Goal: Information Seeking & Learning: Learn about a topic

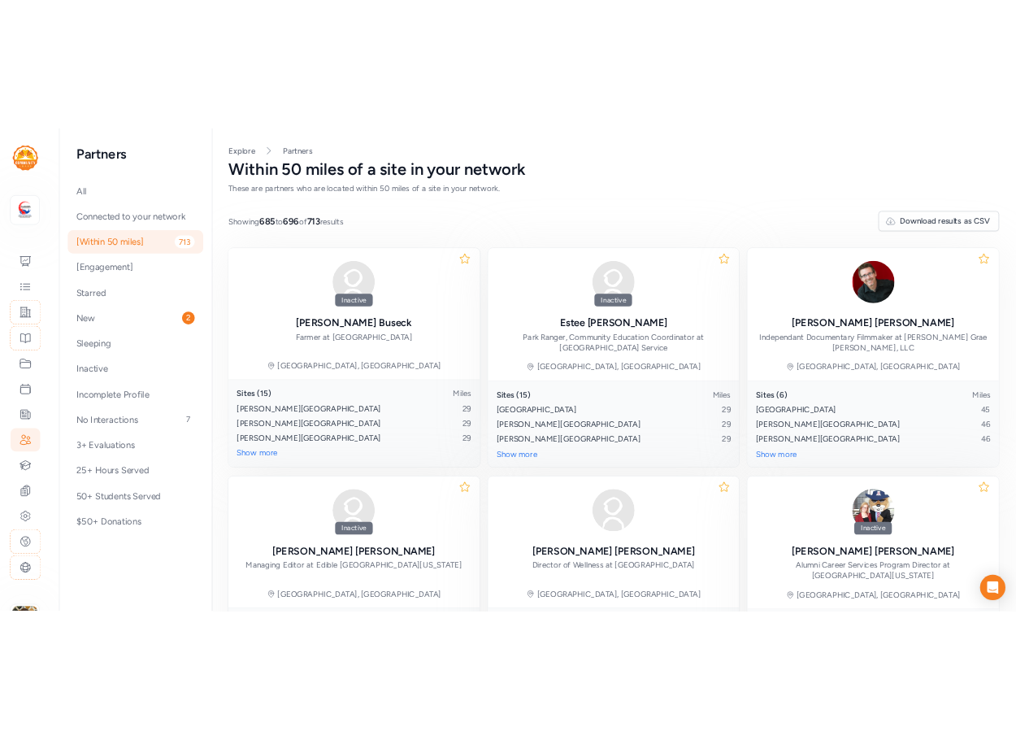
scroll to position [325, 0]
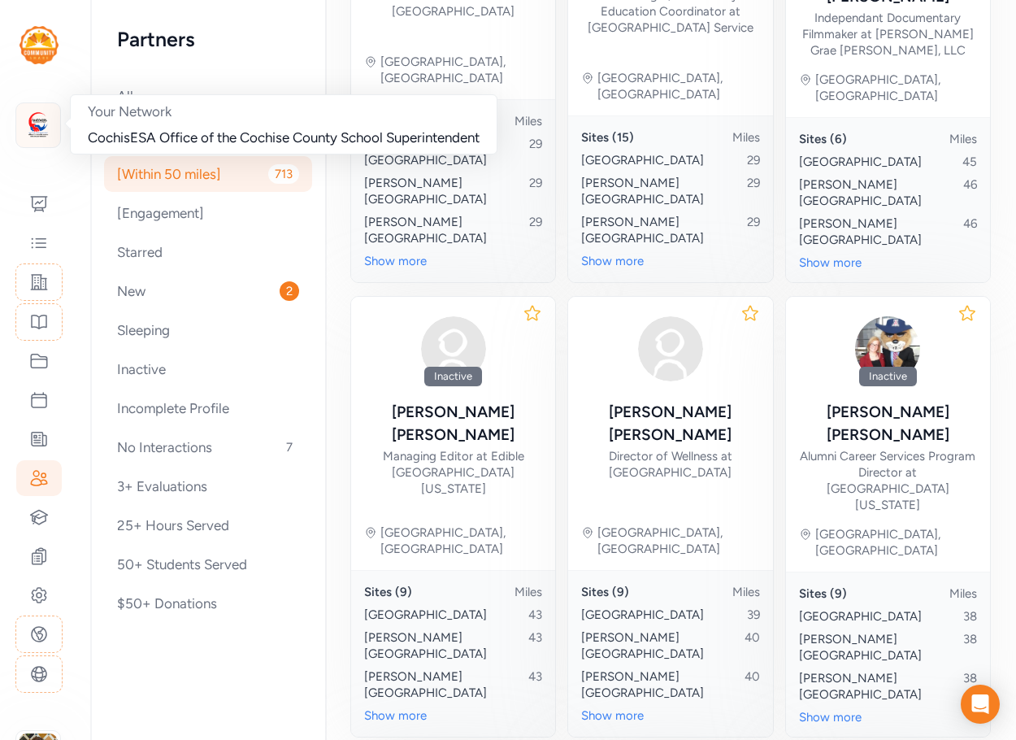
click at [43, 136] on img at bounding box center [38, 125] width 36 height 36
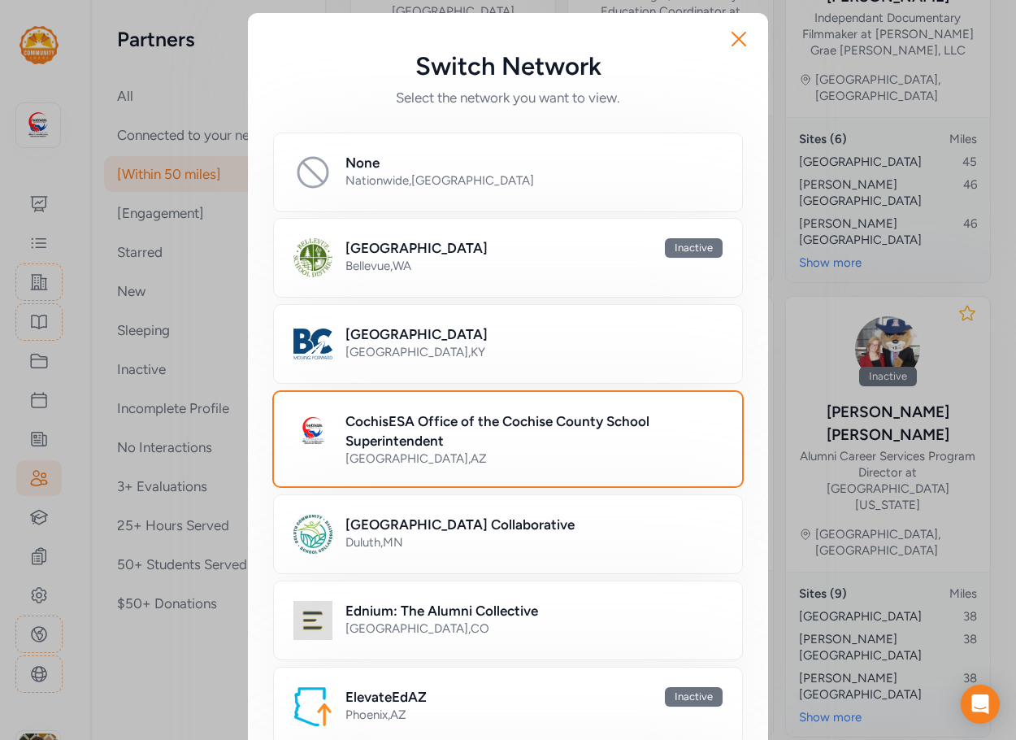
scroll to position [488, 0]
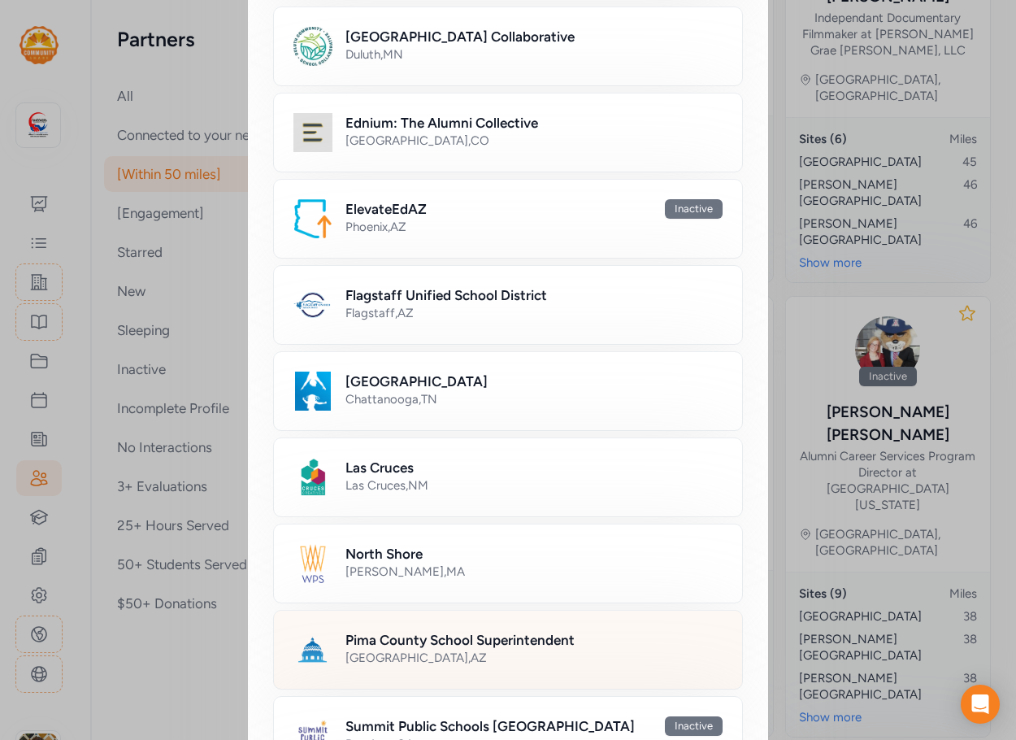
click at [438, 633] on h2 "Pima County School Superintendent" at bounding box center [460, 640] width 229 height 20
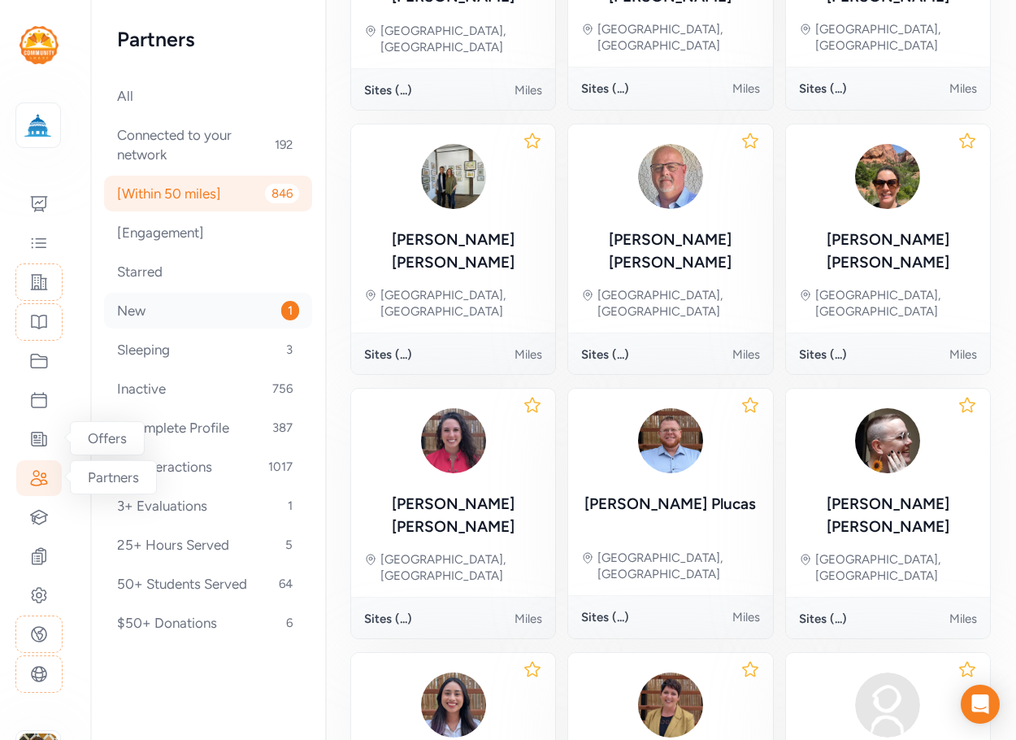
click at [146, 315] on div "New 1" at bounding box center [208, 311] width 208 height 36
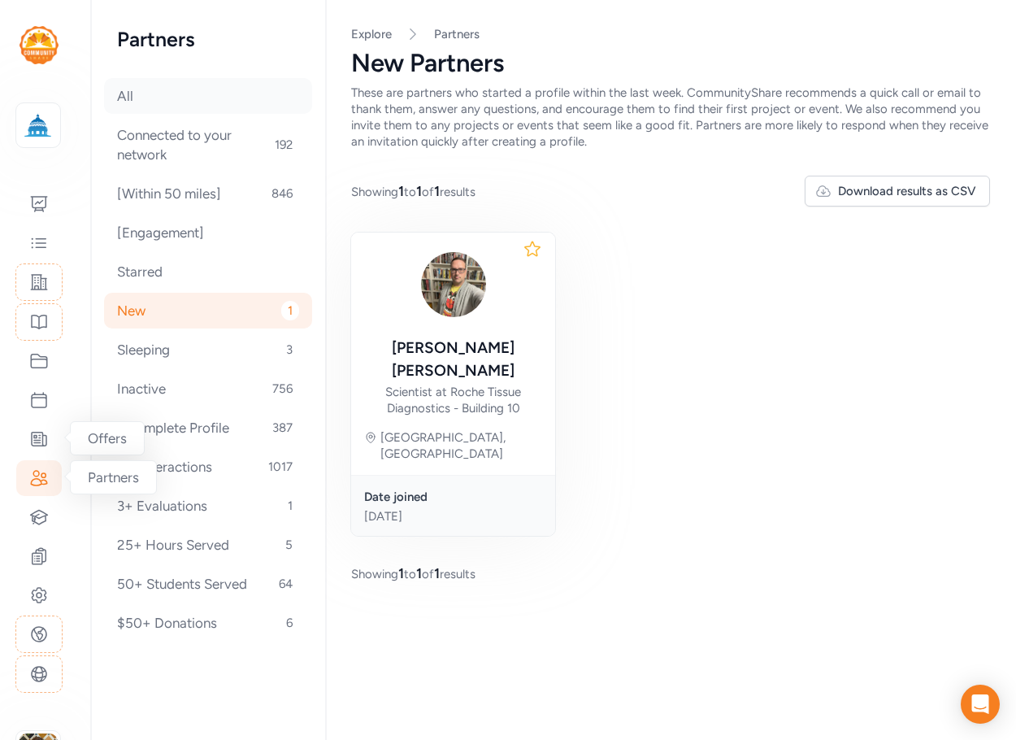
click at [154, 109] on div "All" at bounding box center [208, 96] width 208 height 36
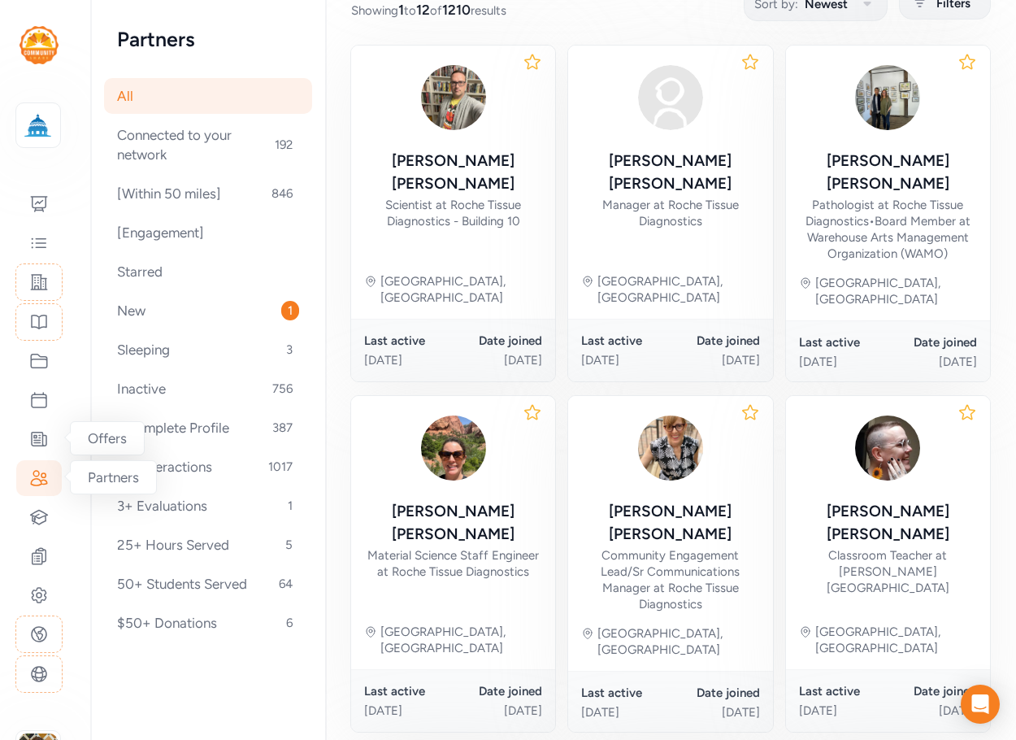
scroll to position [244, 0]
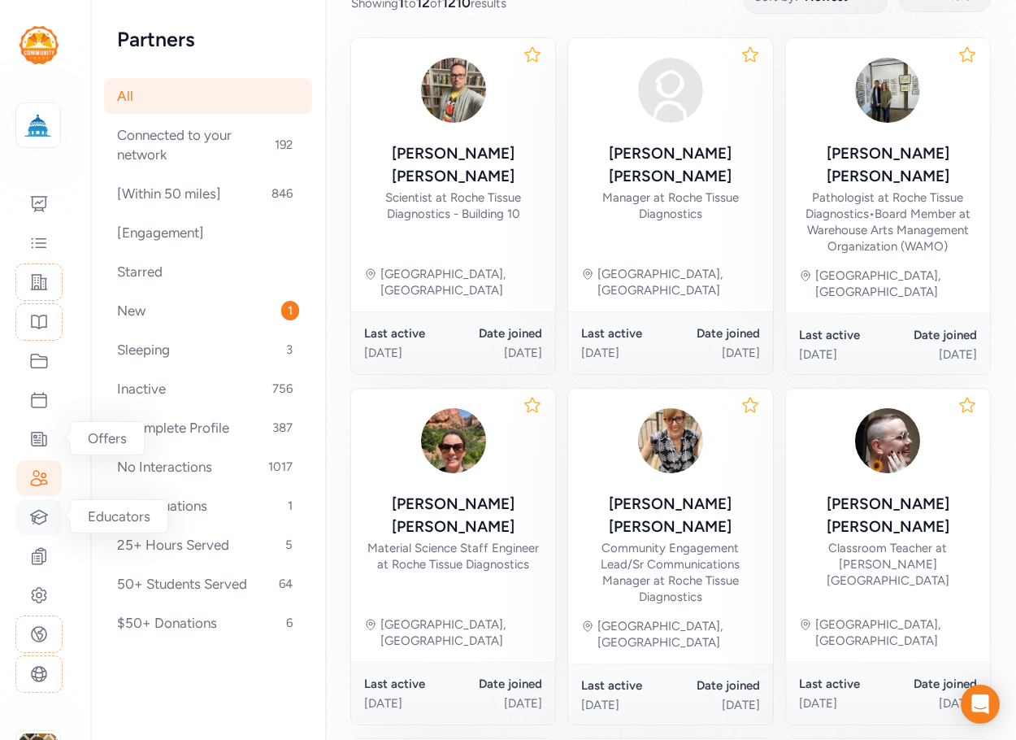
click at [39, 527] on div at bounding box center [39, 517] width 46 height 36
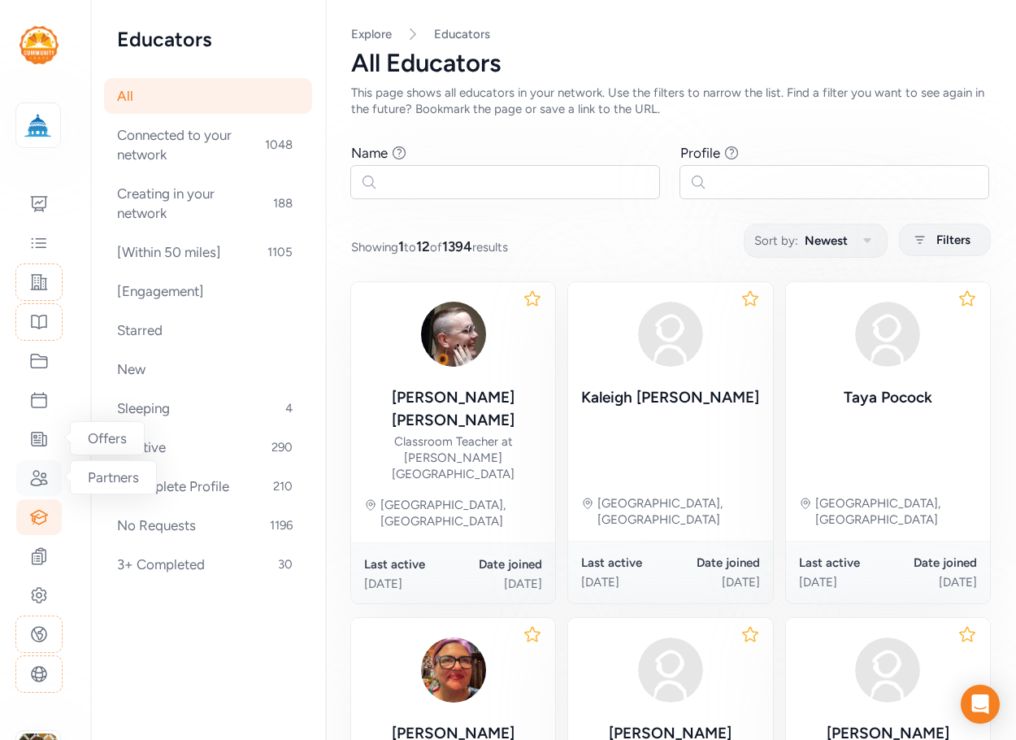
click at [31, 473] on icon at bounding box center [39, 478] width 20 height 20
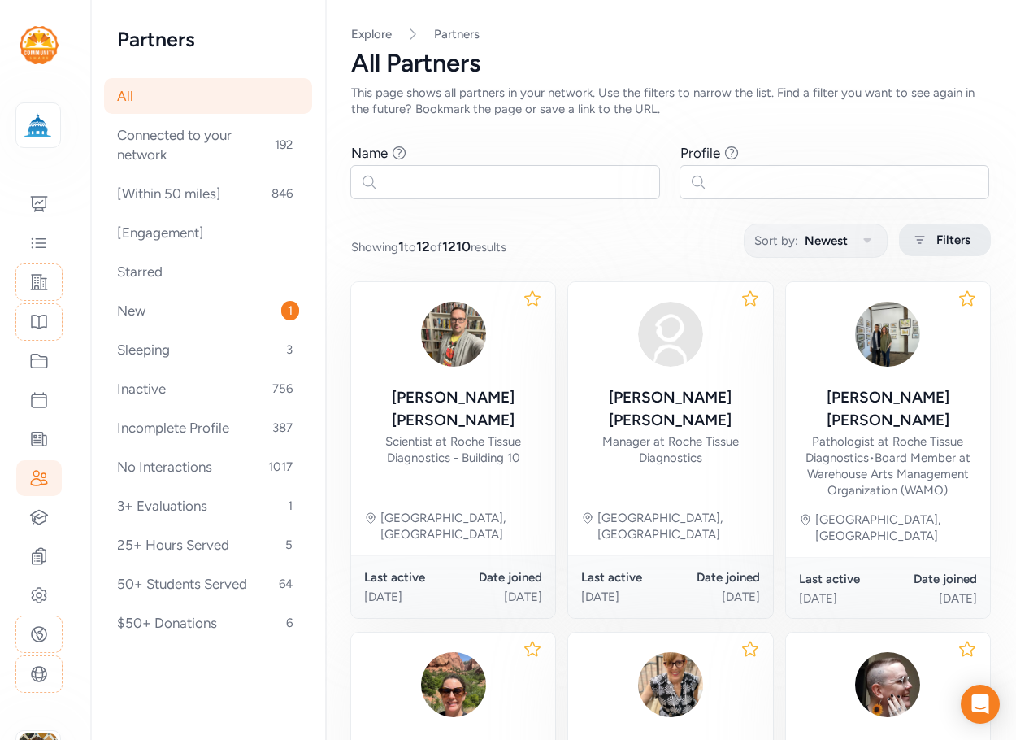
click at [938, 238] on span "Filters" at bounding box center [954, 240] width 34 height 20
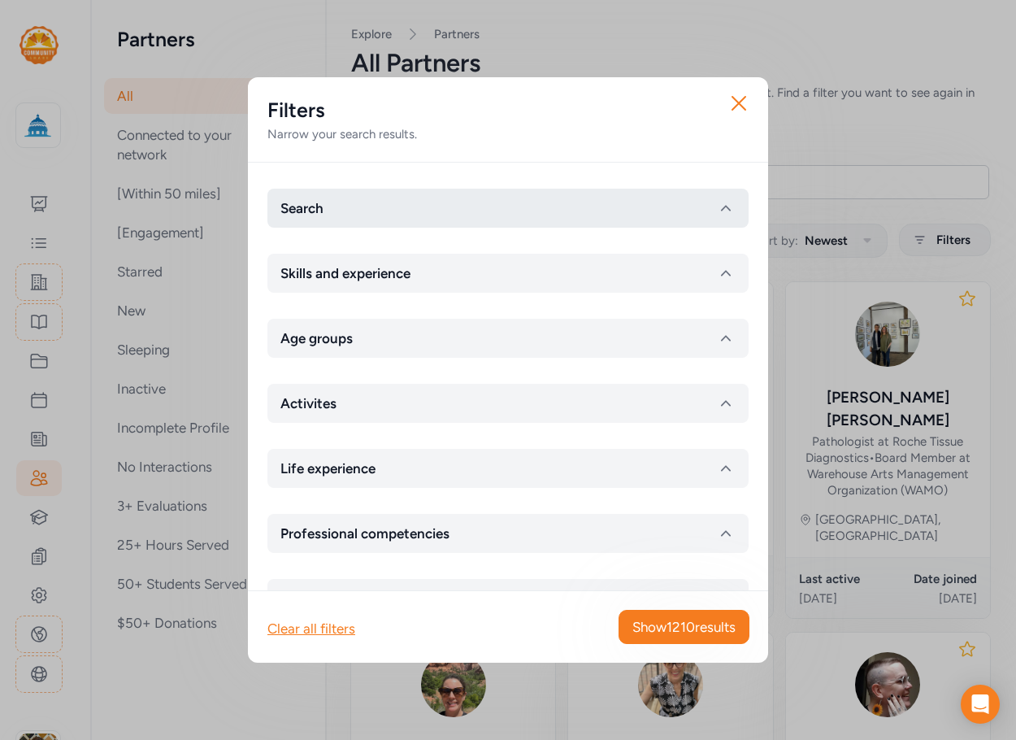
click at [360, 211] on button "Search" at bounding box center [508, 208] width 481 height 39
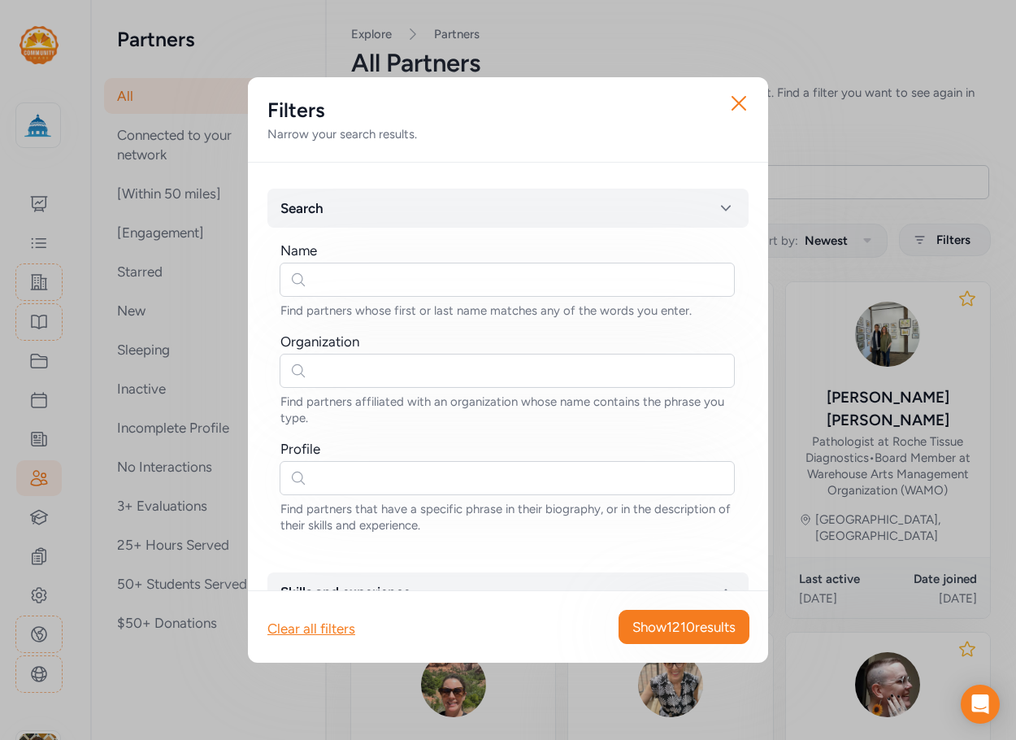
click at [750, 28] on div "Close Filters Narrow your search results. Search Name Find partners whose first…" at bounding box center [508, 370] width 1016 height 740
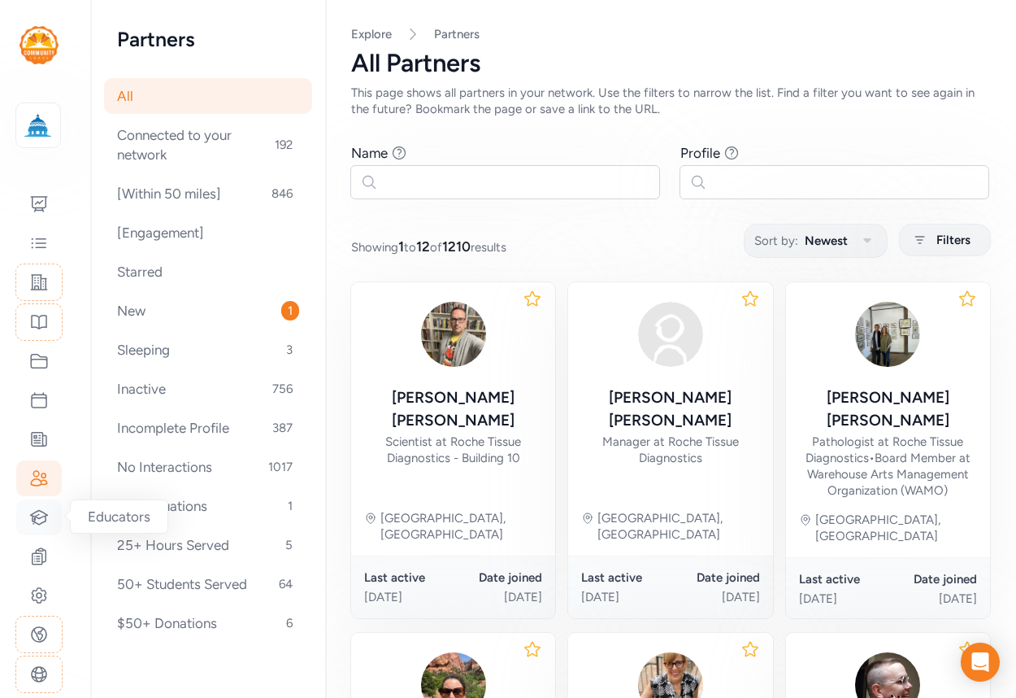
click at [48, 519] on icon at bounding box center [39, 517] width 20 height 20
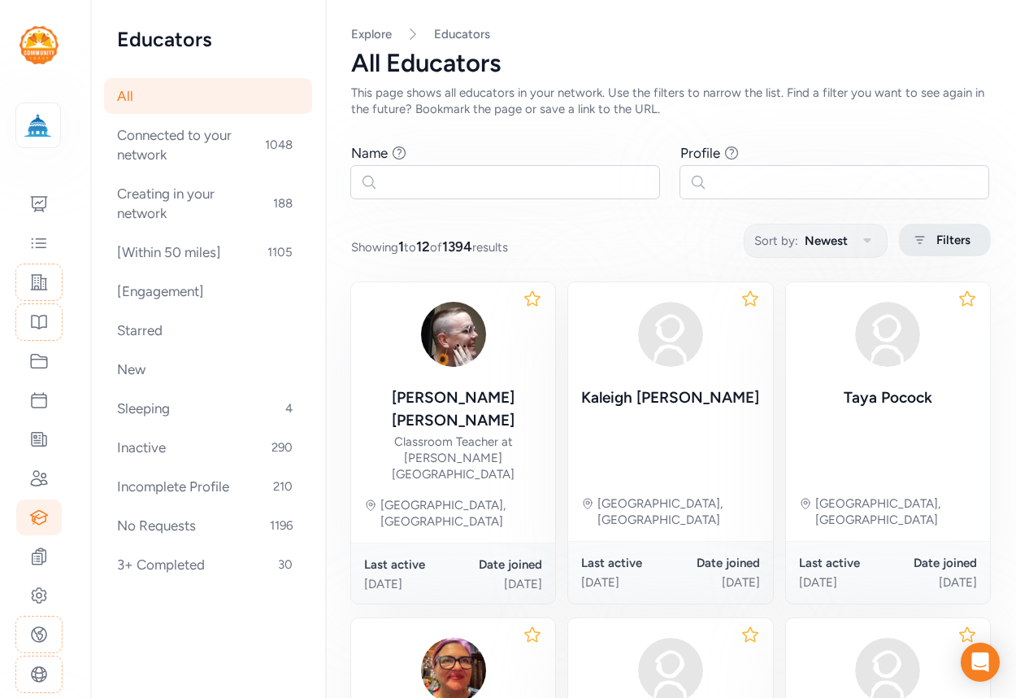
click at [937, 245] on span "Filters" at bounding box center [954, 240] width 34 height 20
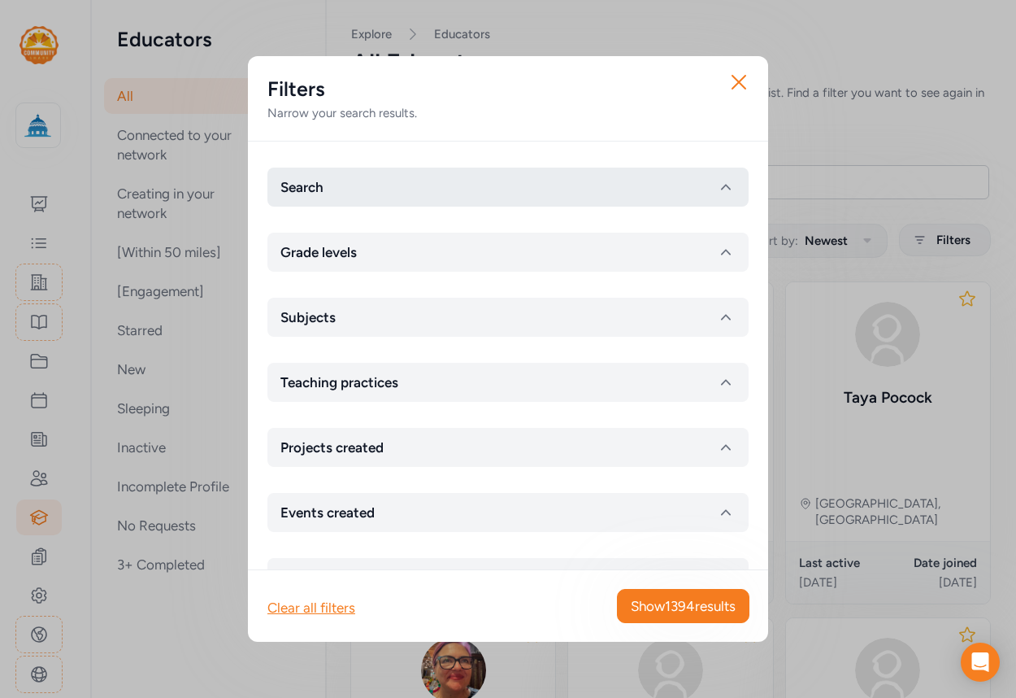
click at [364, 177] on button "Search" at bounding box center [508, 187] width 481 height 39
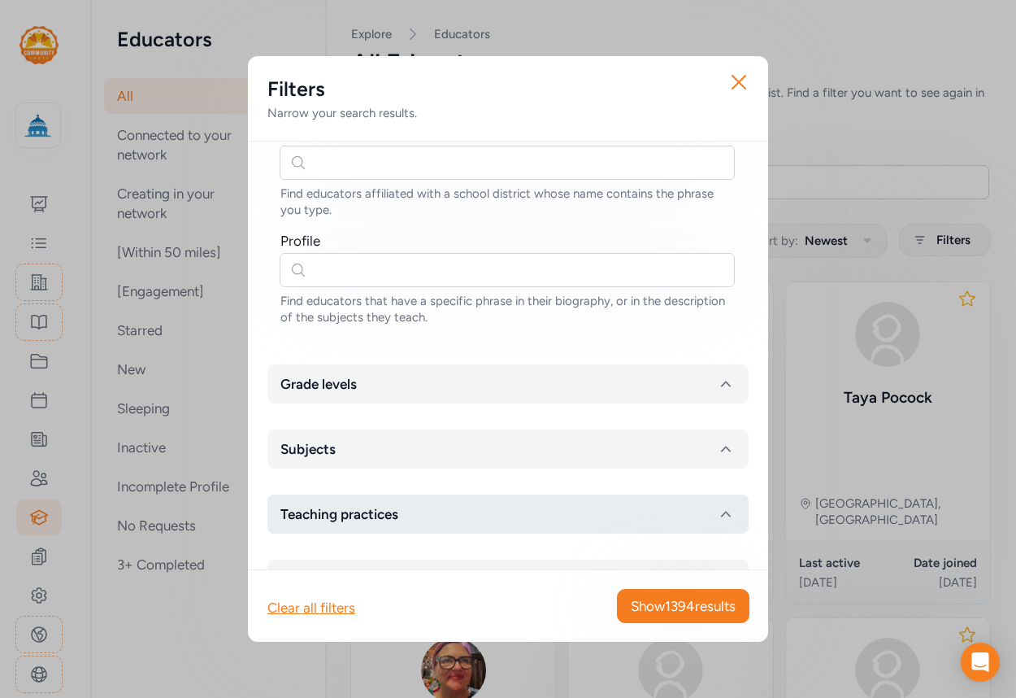
scroll to position [398, 0]
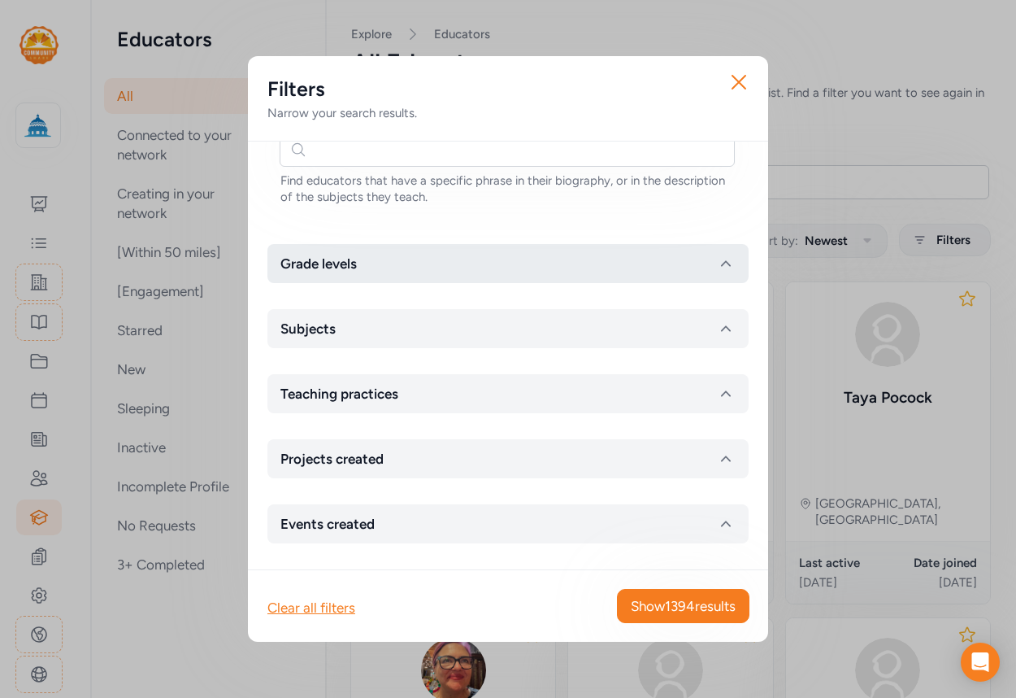
click at [430, 271] on button "Grade levels" at bounding box center [508, 263] width 481 height 39
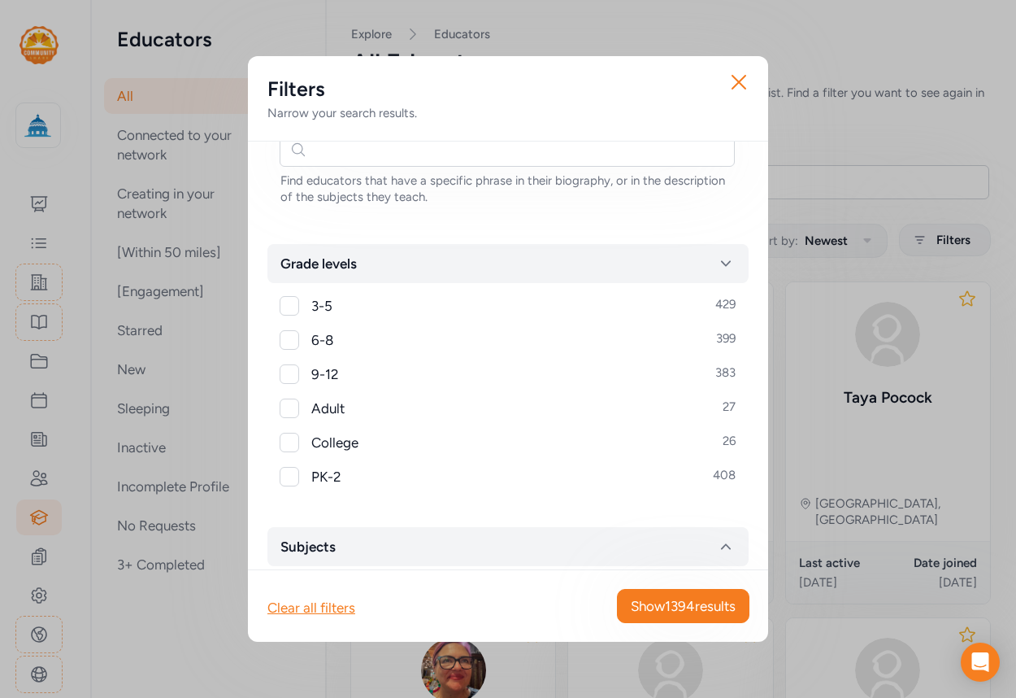
click at [289, 315] on div at bounding box center [290, 306] width 20 height 20
checkbox input "true"
click at [694, 600] on span "Show 429 results" at bounding box center [686, 606] width 100 height 20
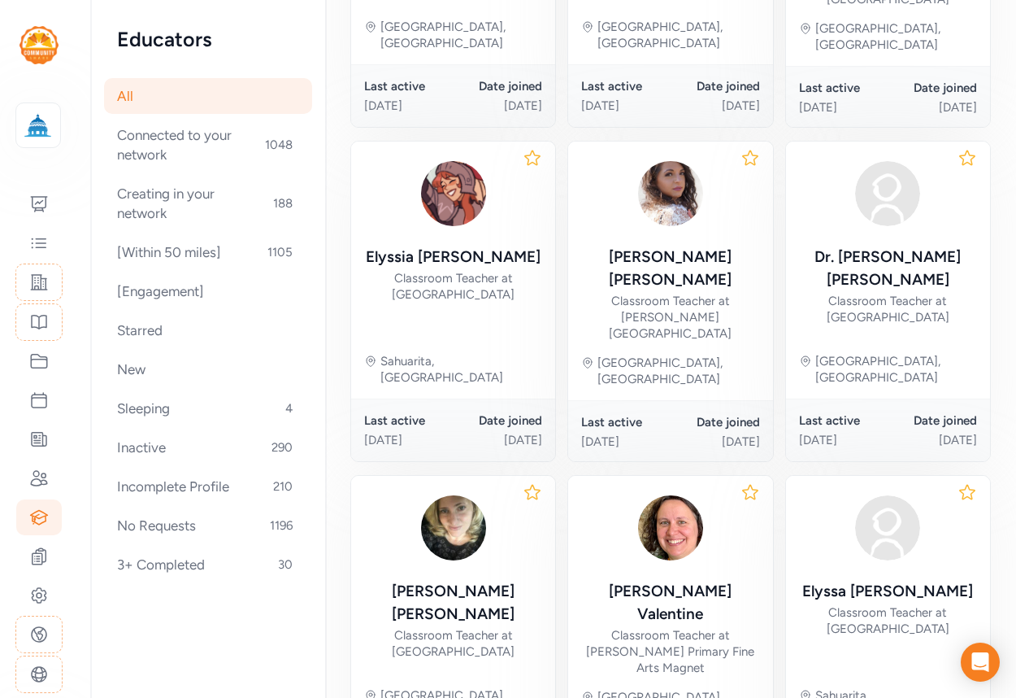
scroll to position [864, 0]
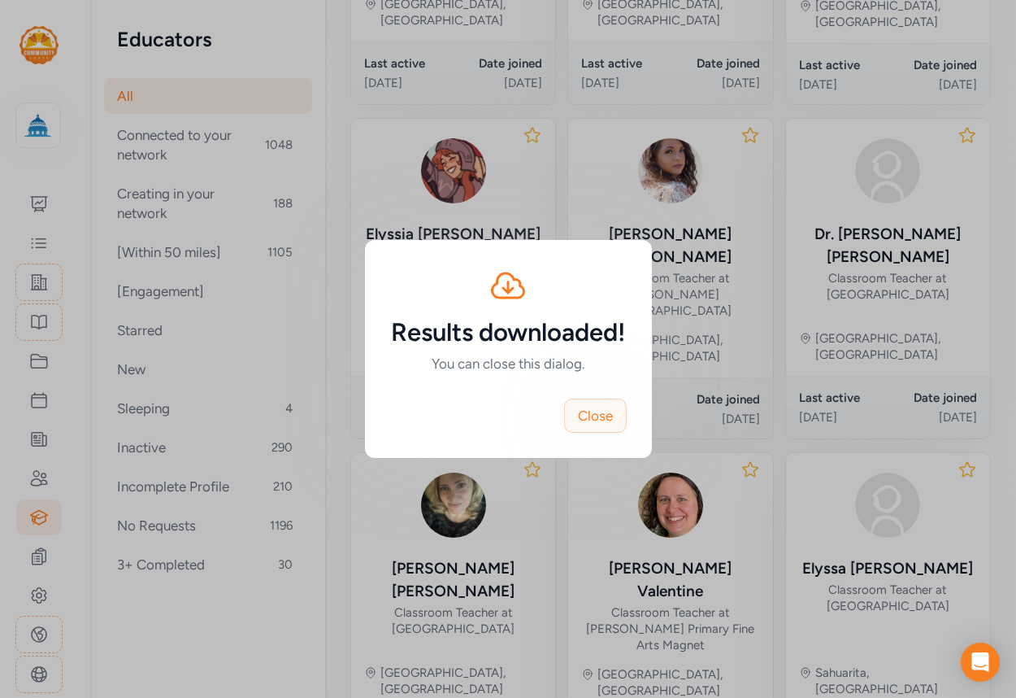
click at [601, 427] on button "Close" at bounding box center [595, 415] width 63 height 34
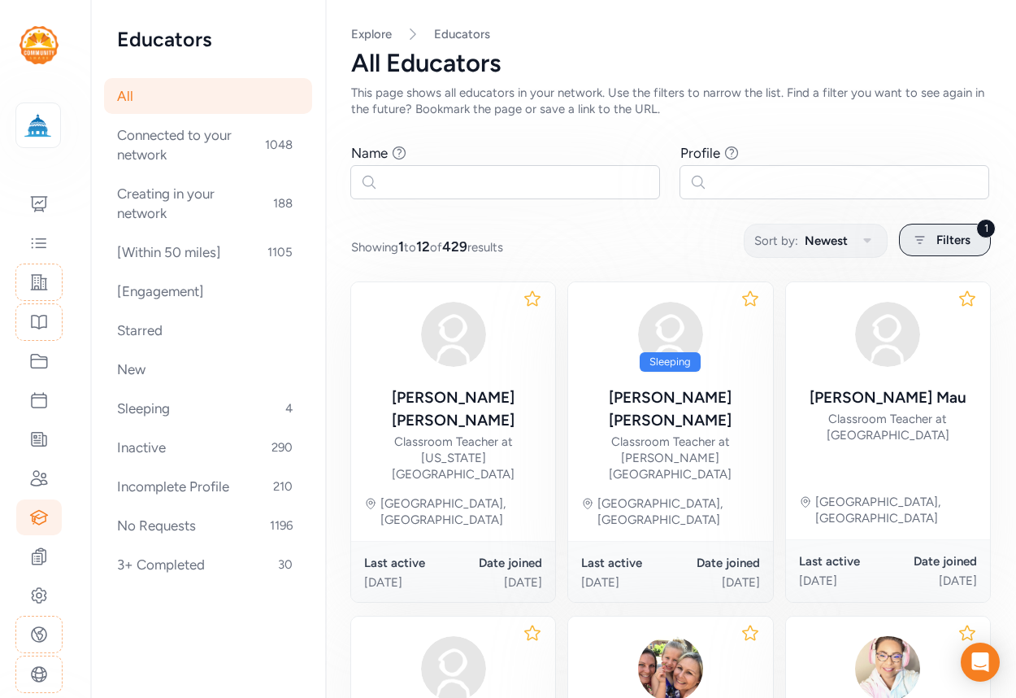
click at [952, 231] on span "Filters" at bounding box center [954, 240] width 34 height 20
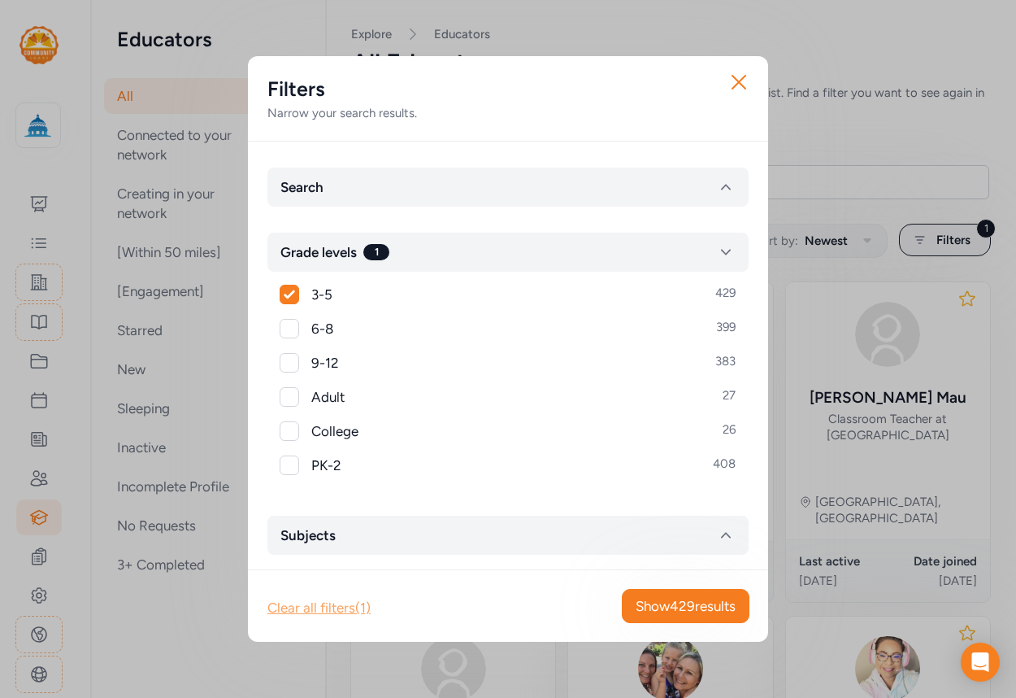
click at [308, 610] on div "Clear all filters (1)" at bounding box center [319, 608] width 103 height 20
checkbox input "false"
click at [739, 81] on icon "button" at bounding box center [739, 82] width 13 height 13
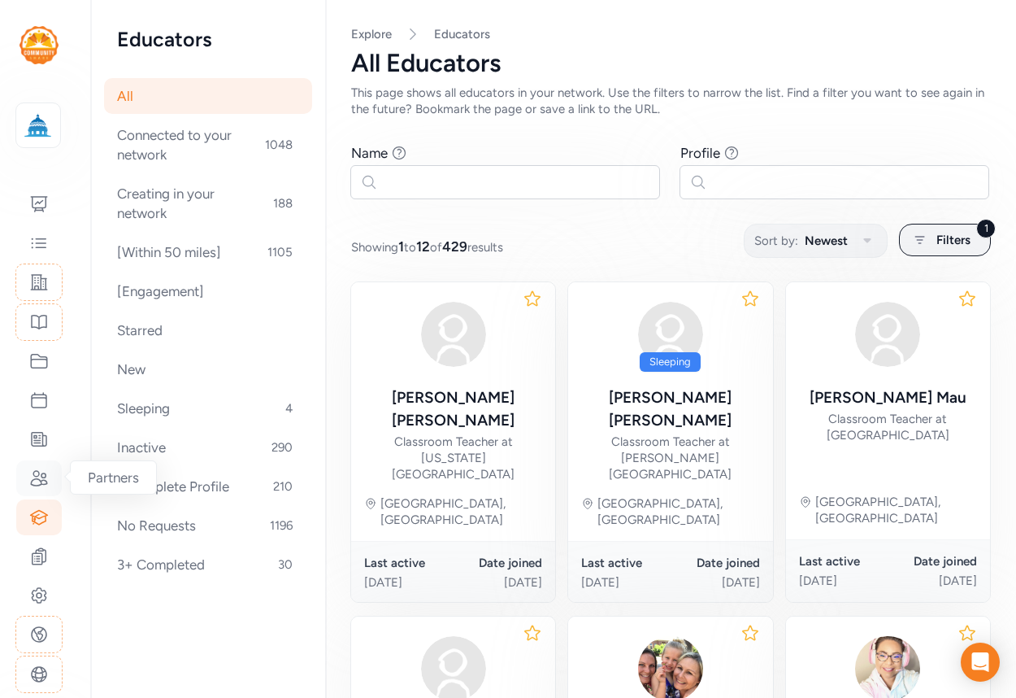
click at [44, 476] on icon at bounding box center [39, 478] width 20 height 20
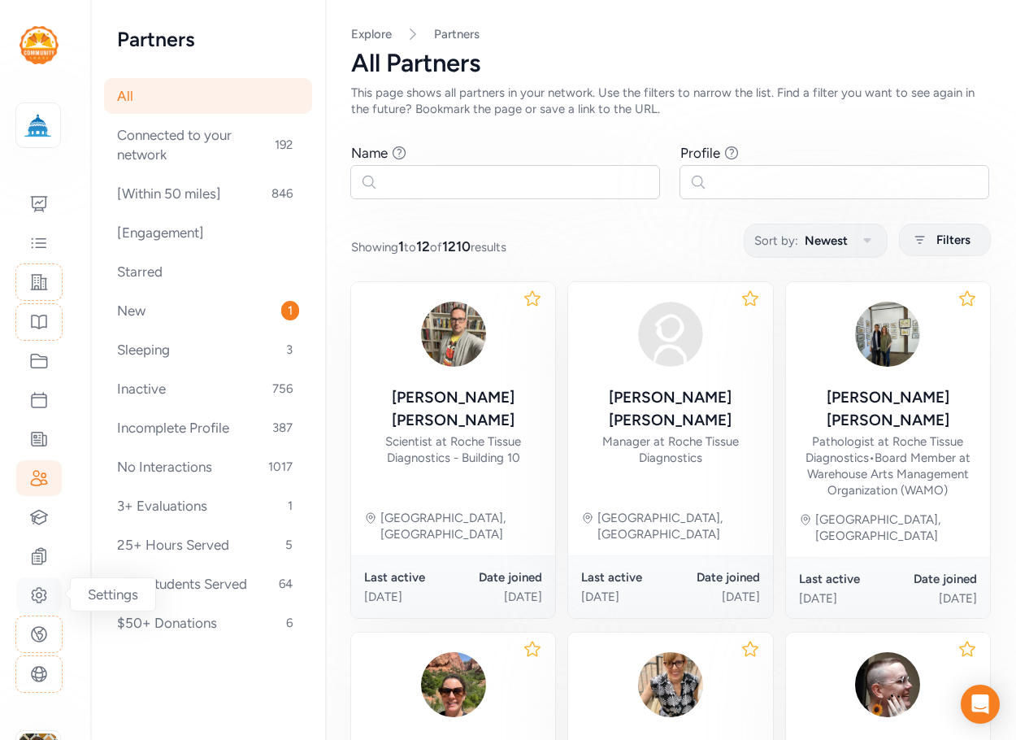
click at [37, 598] on icon at bounding box center [39, 595] width 20 height 20
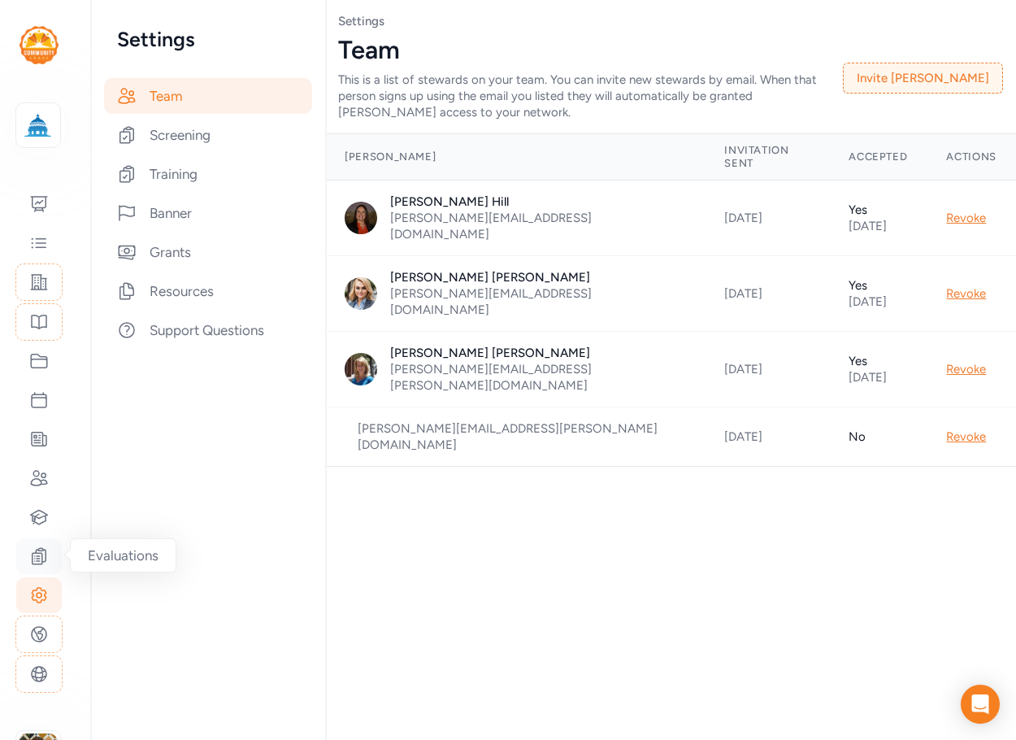
click at [36, 558] on icon at bounding box center [39, 556] width 20 height 20
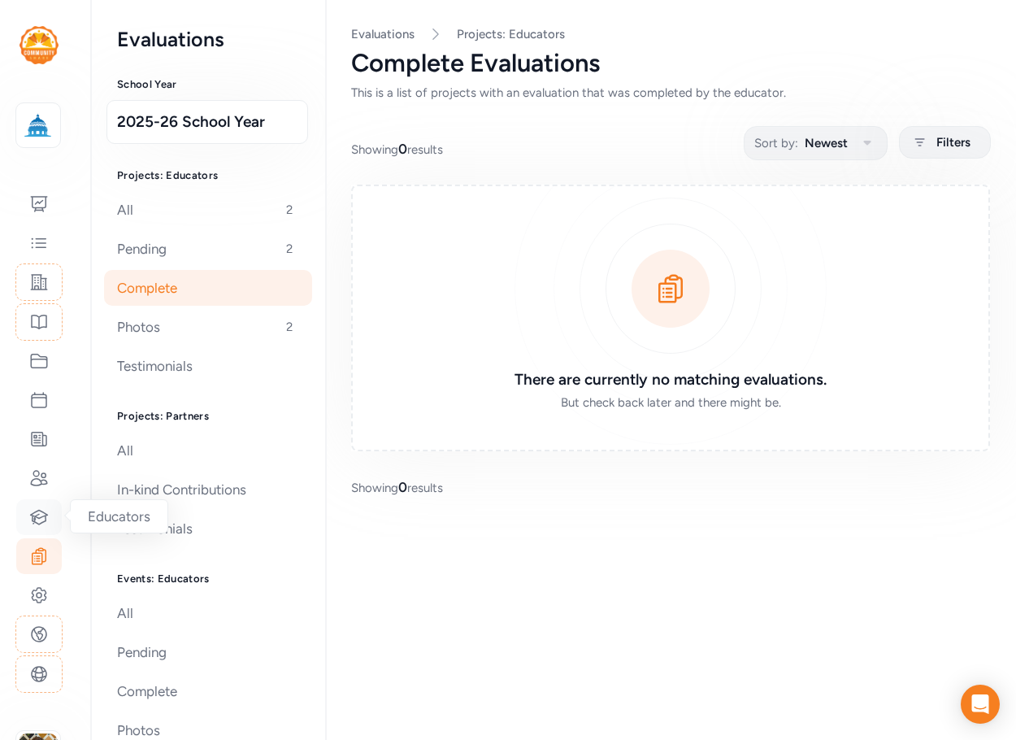
click at [42, 523] on icon at bounding box center [39, 517] width 17 height 14
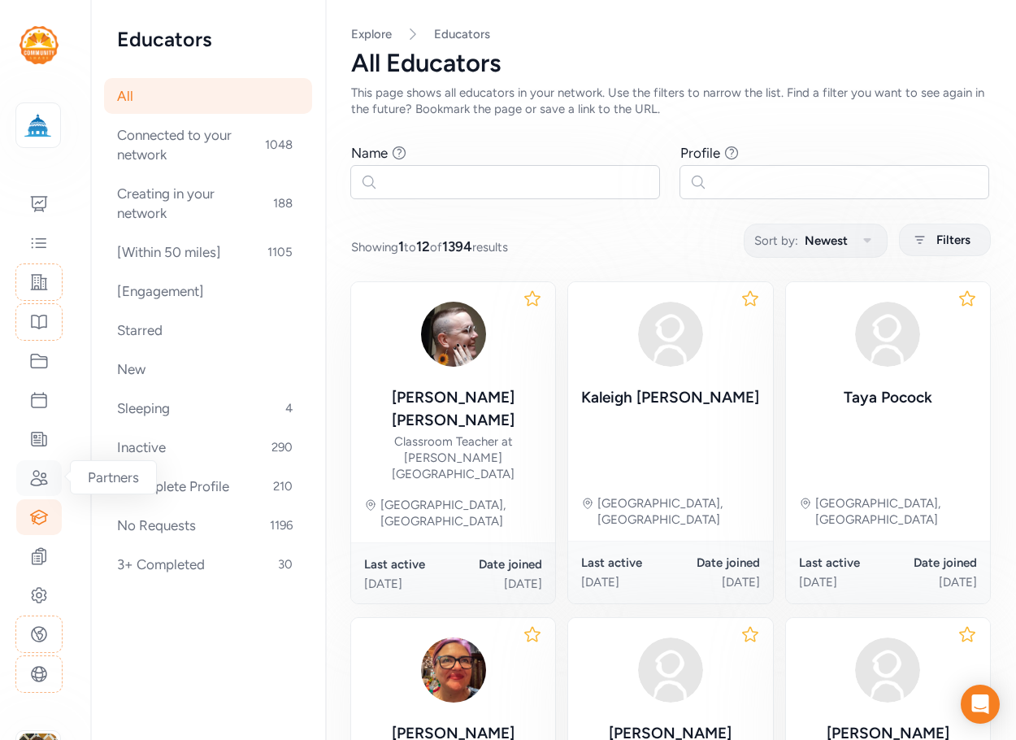
click at [51, 480] on div at bounding box center [39, 478] width 46 height 36
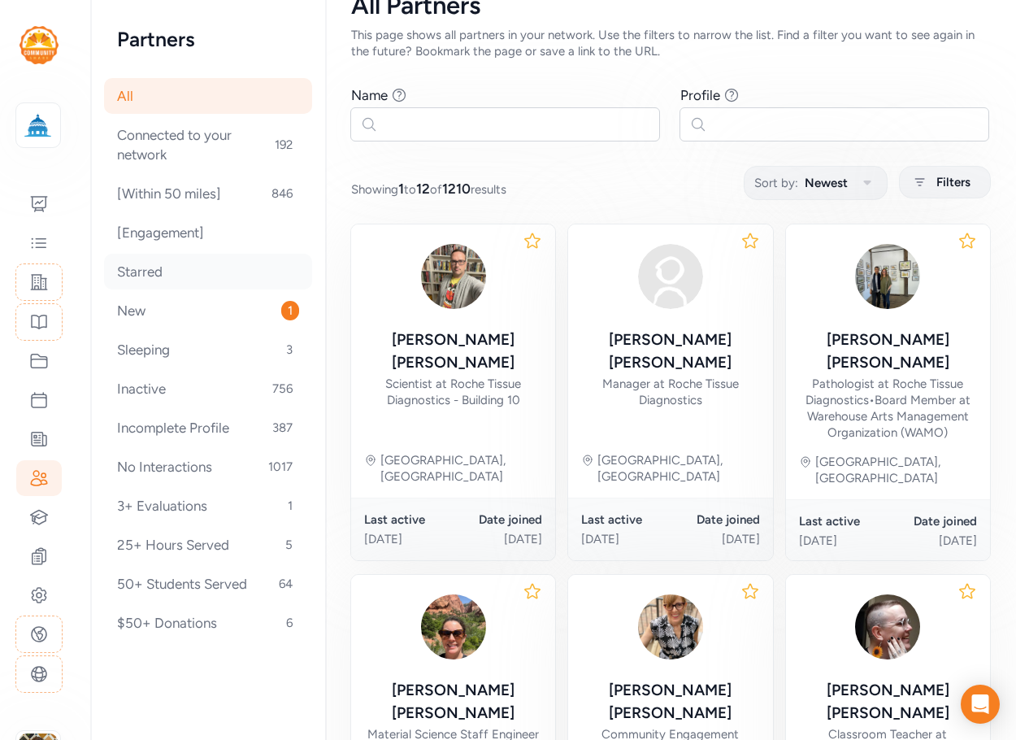
scroll to position [27, 0]
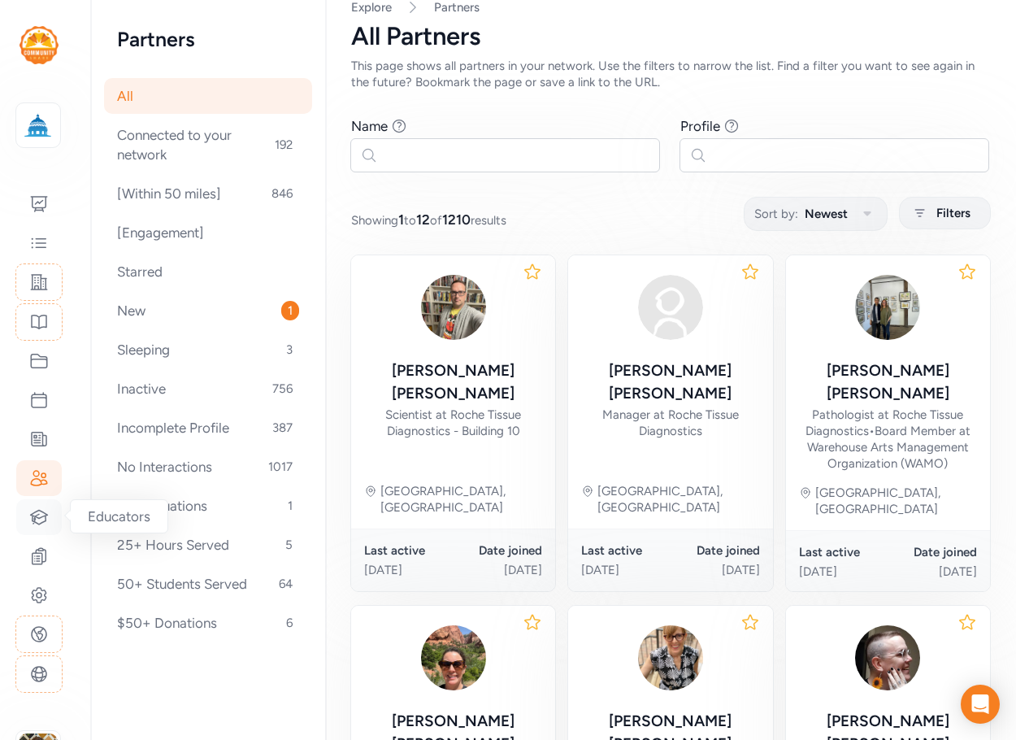
click at [37, 520] on icon at bounding box center [39, 517] width 20 height 20
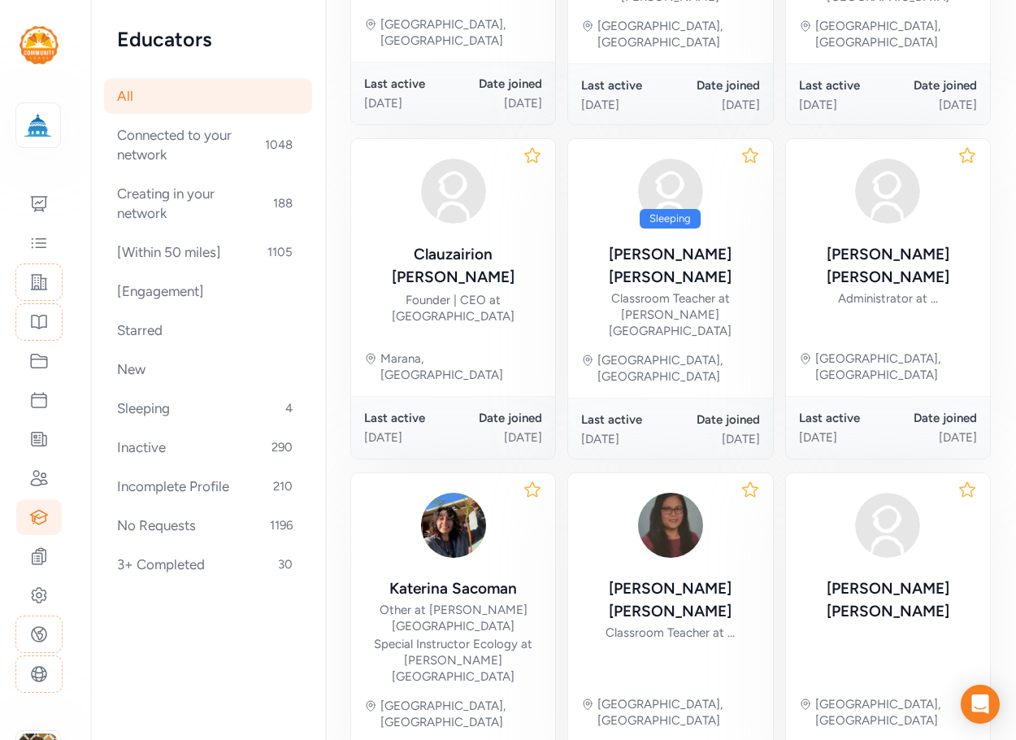
scroll to position [829, 0]
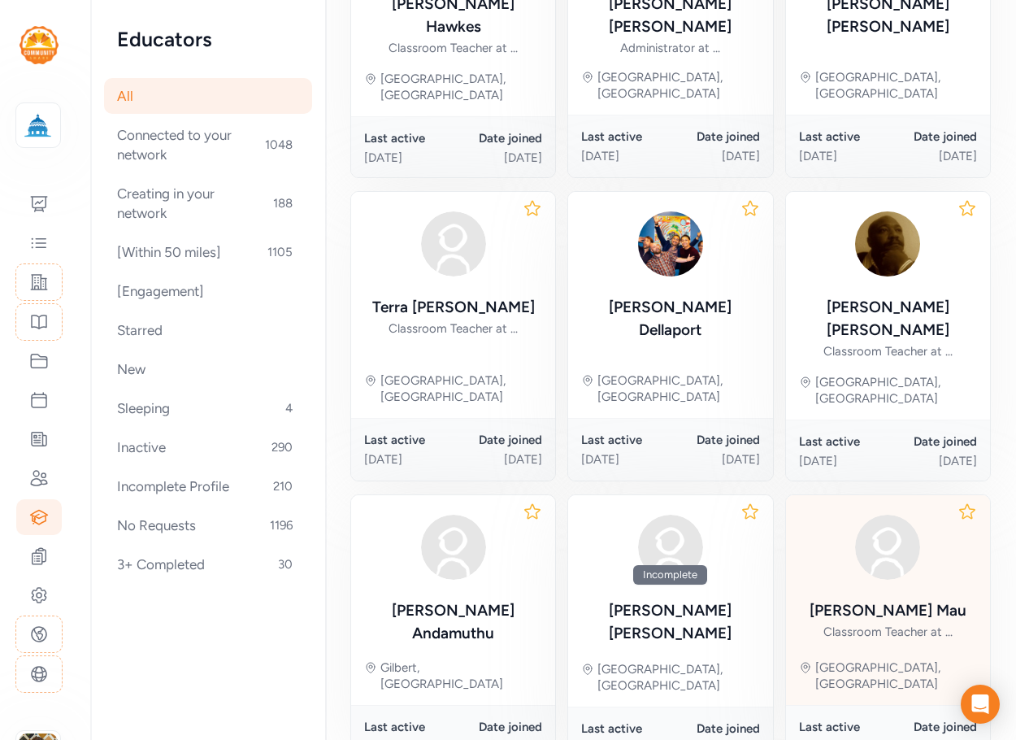
scroll to position [728, 0]
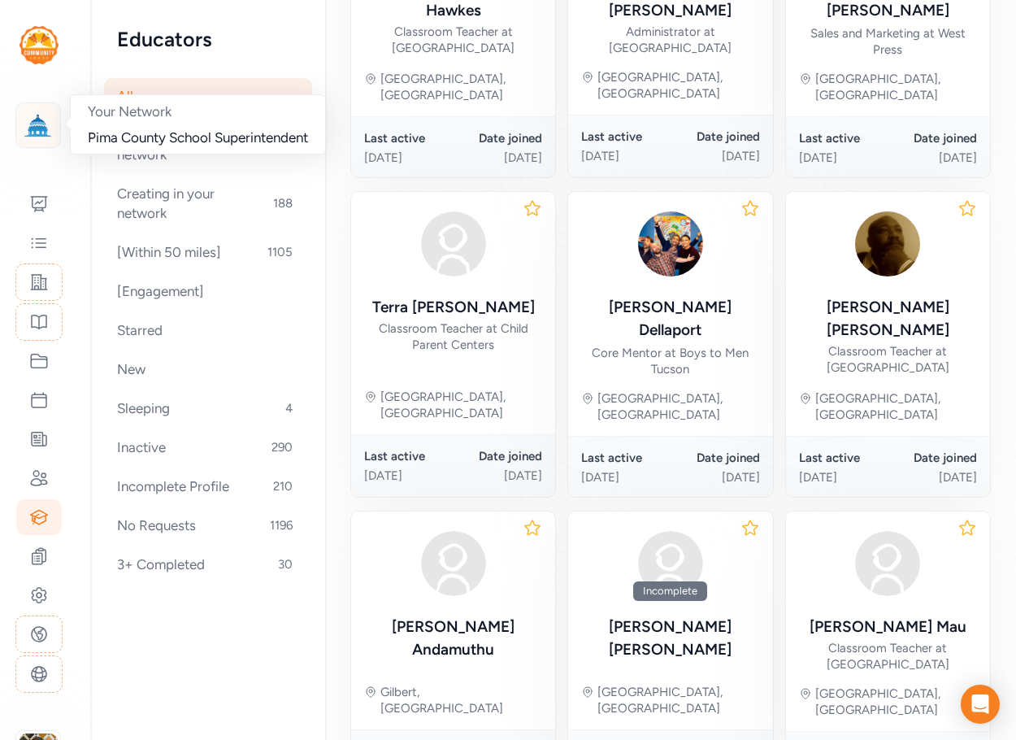
click at [39, 119] on img at bounding box center [38, 125] width 36 height 36
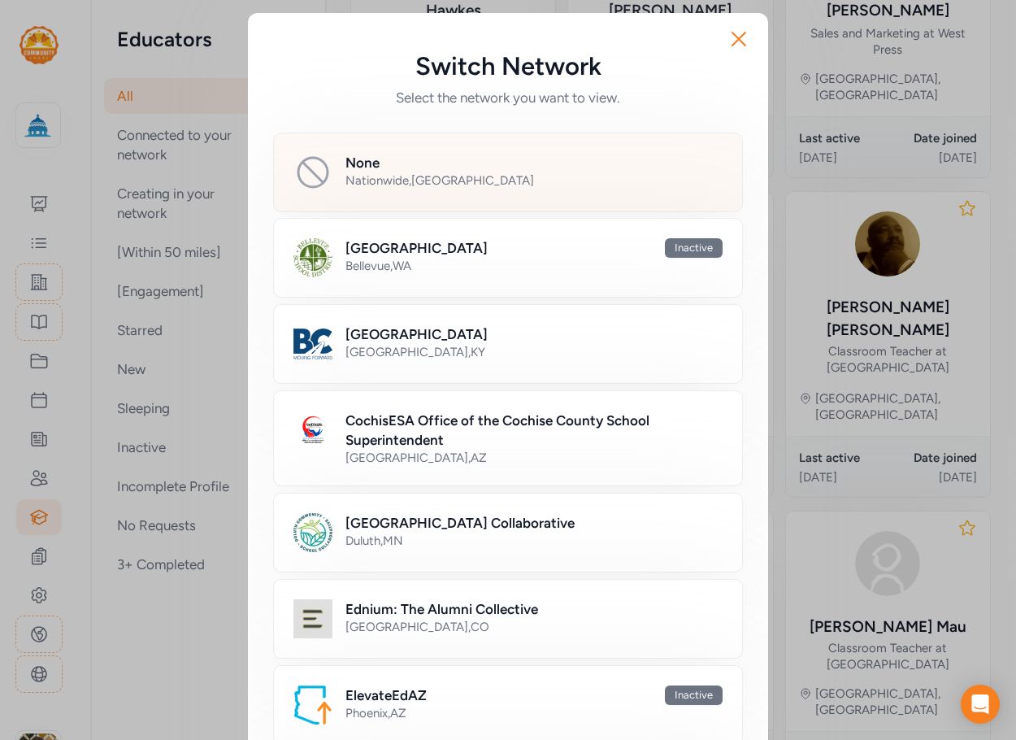
click at [441, 186] on div "Nationwide , USA" at bounding box center [534, 180] width 377 height 16
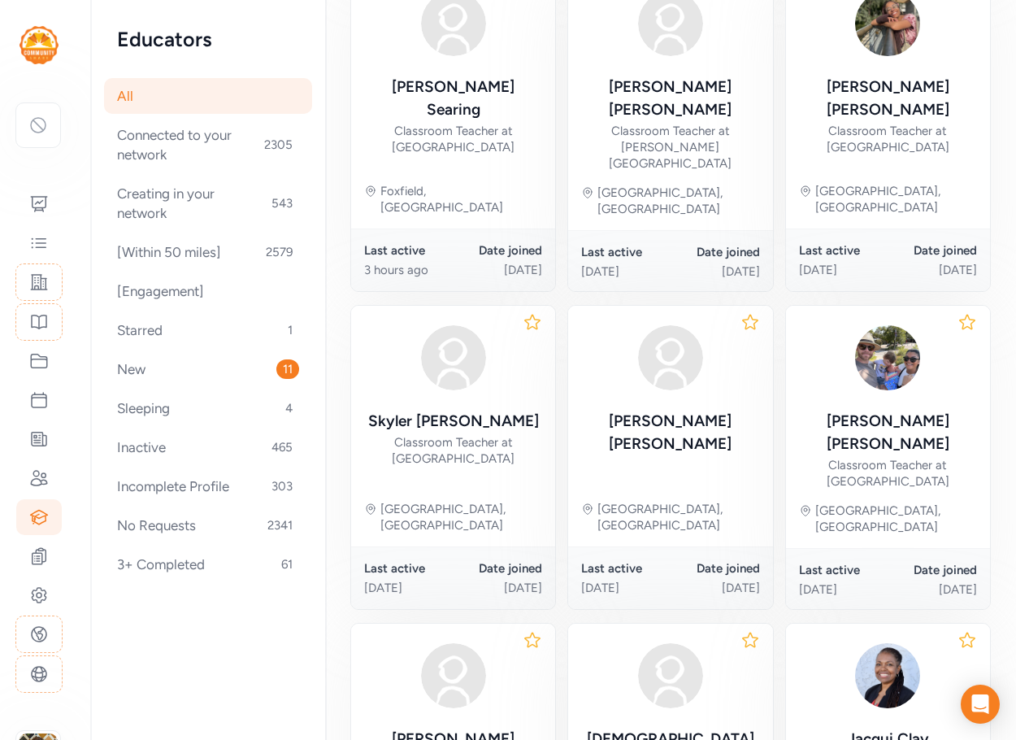
scroll to position [450, 0]
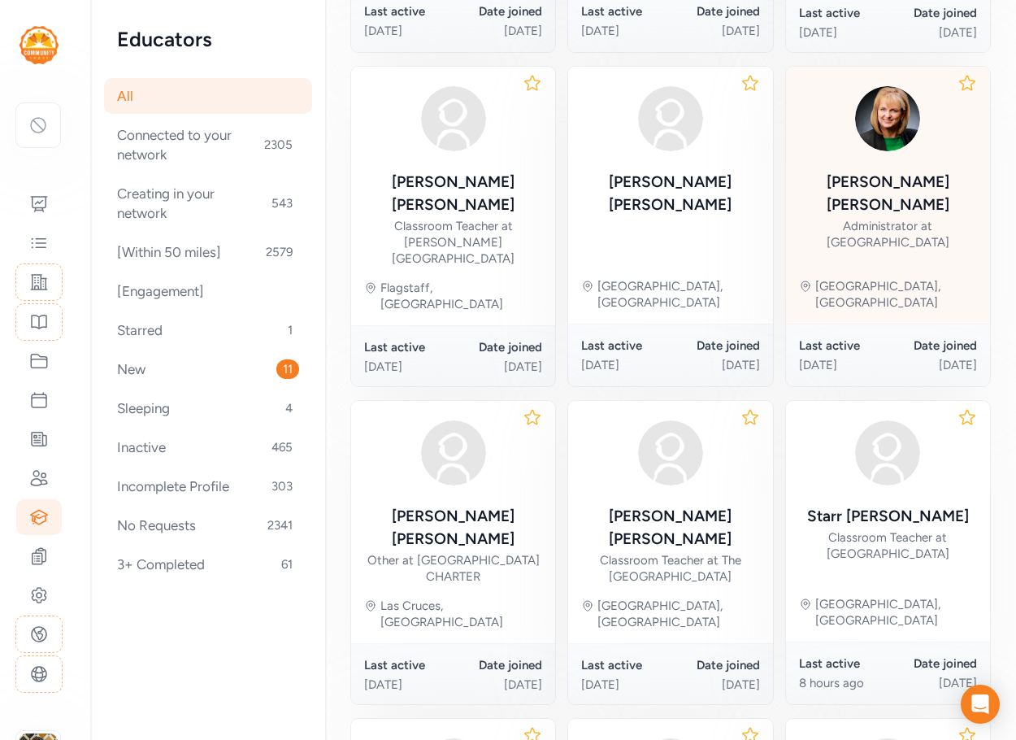
scroll to position [777, 0]
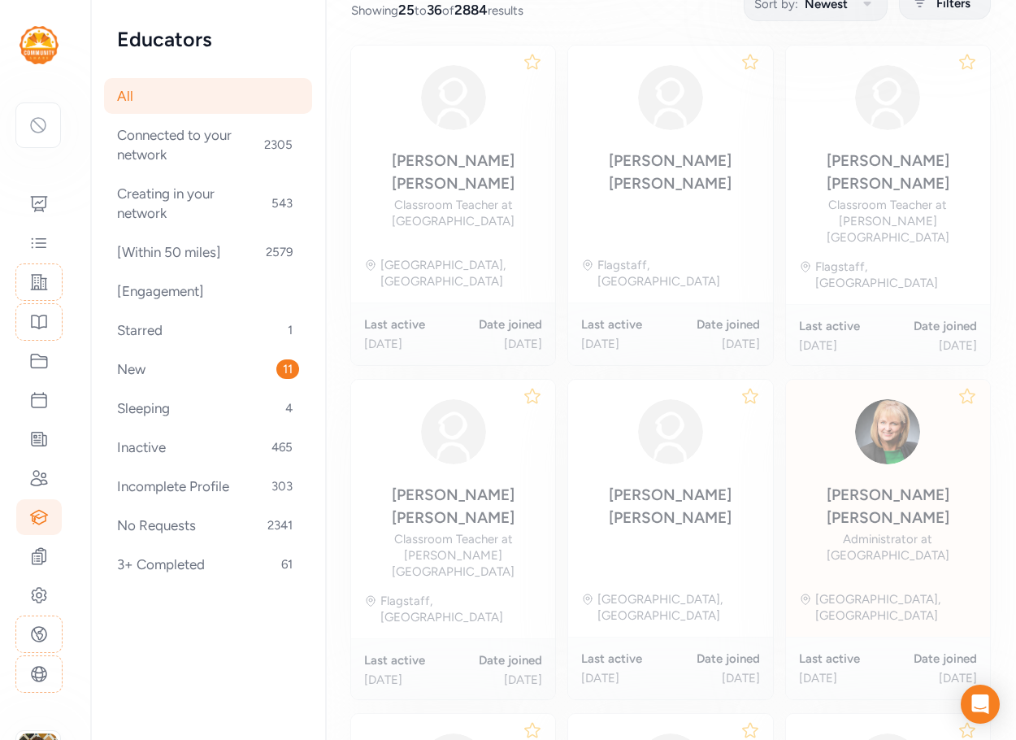
scroll to position [224, 0]
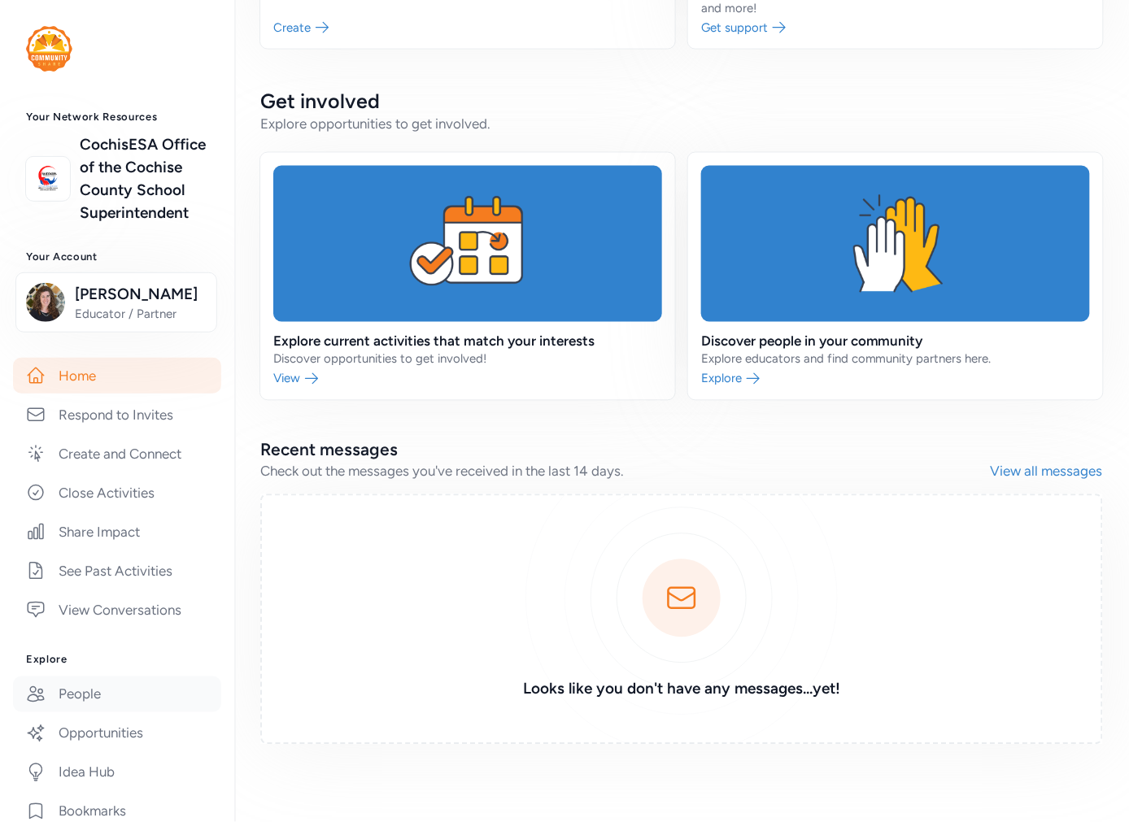
scroll to position [328, 0]
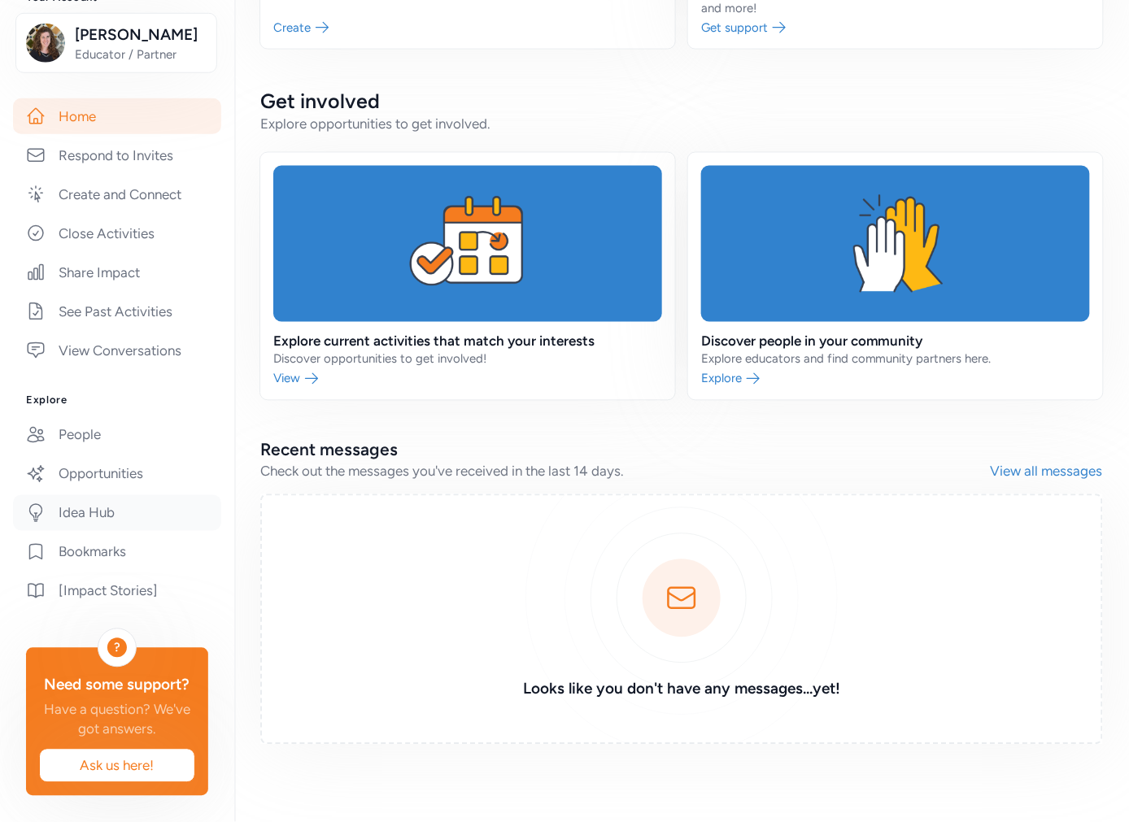
click at [63, 496] on link "Idea Hub" at bounding box center [117, 513] width 208 height 36
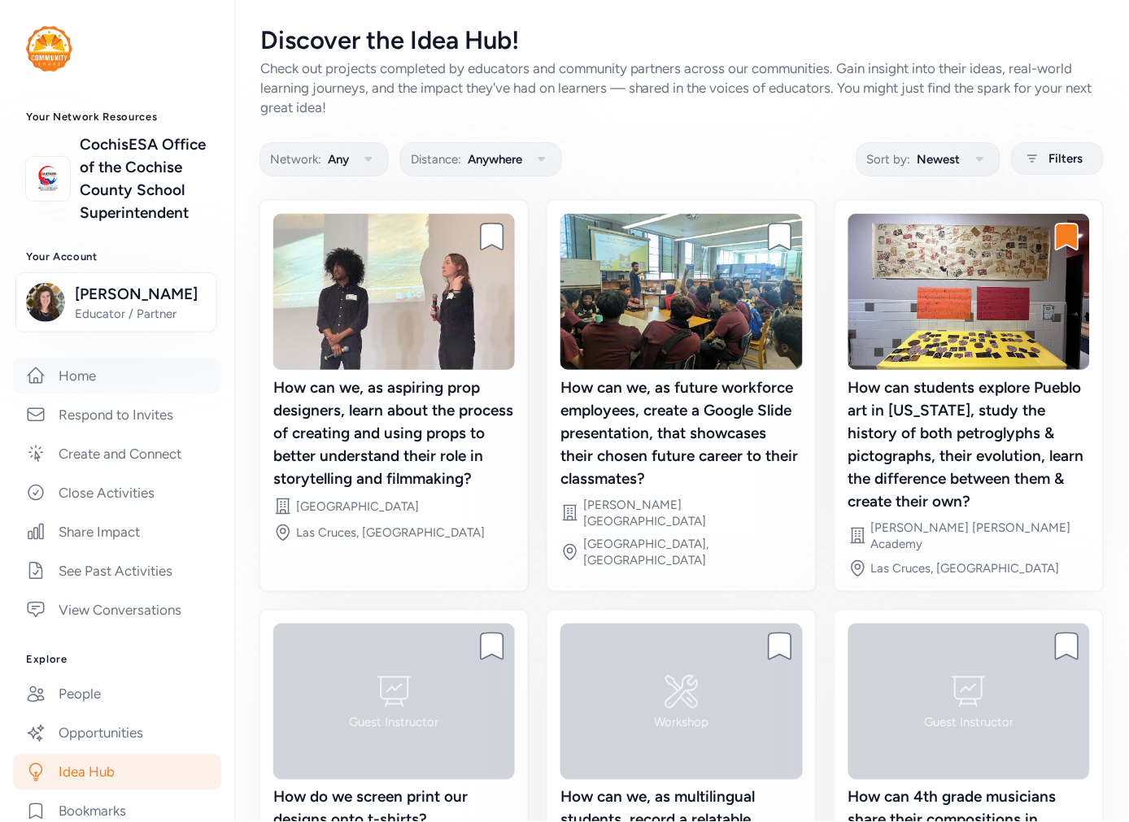
click at [124, 394] on link "Home" at bounding box center [117, 376] width 208 height 36
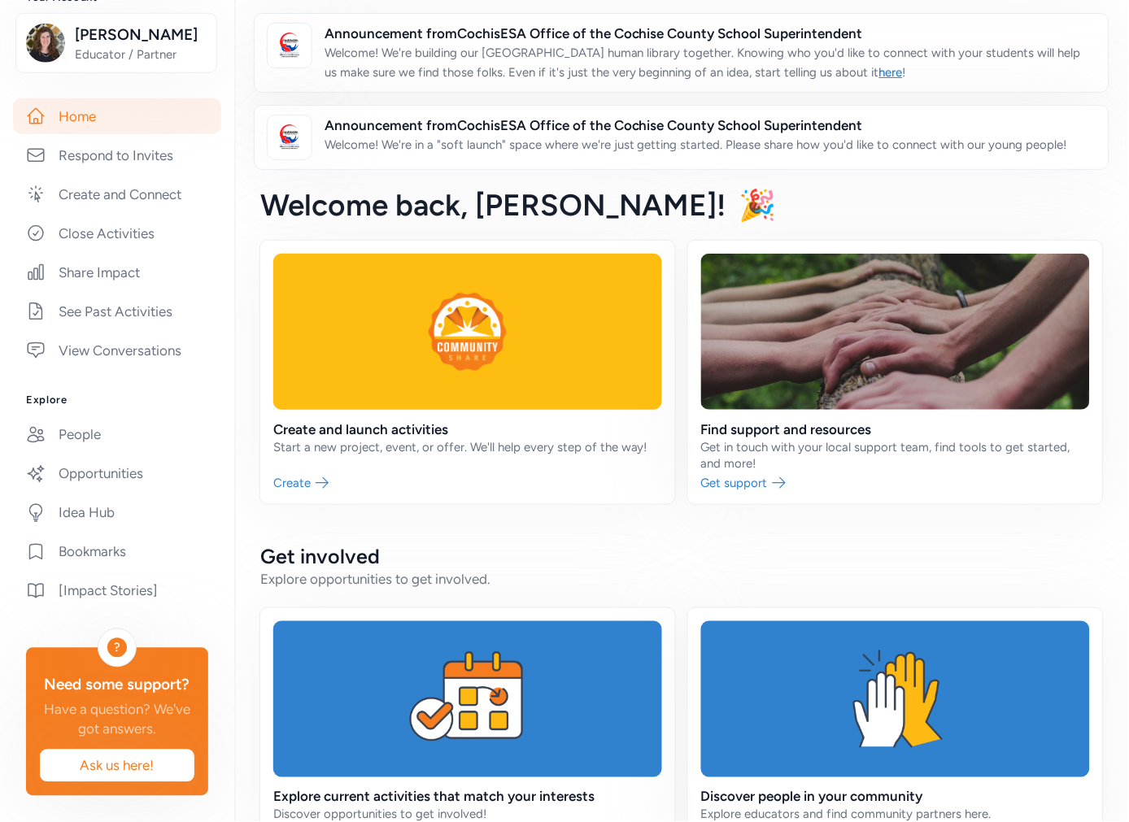
scroll to position [317, 0]
click at [93, 510] on link "Idea Hub" at bounding box center [117, 513] width 208 height 36
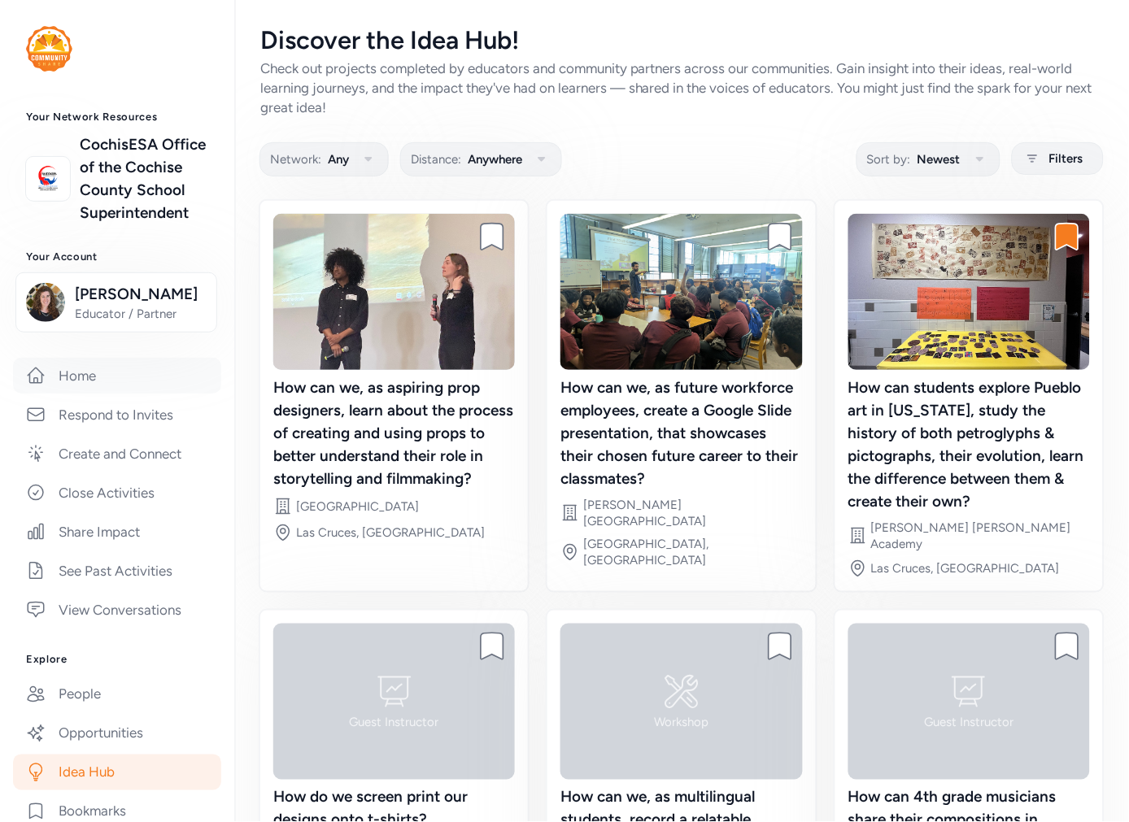
click at [89, 394] on link "Home" at bounding box center [117, 376] width 208 height 36
